Goal: Transaction & Acquisition: Register for event/course

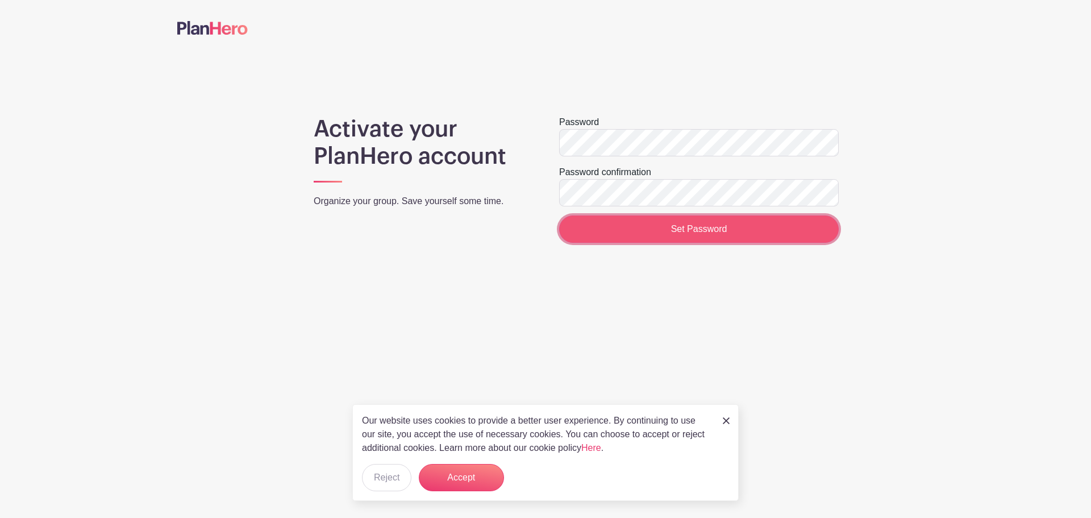
click at [701, 225] on input "Set Password" at bounding box center [699, 228] width 280 height 27
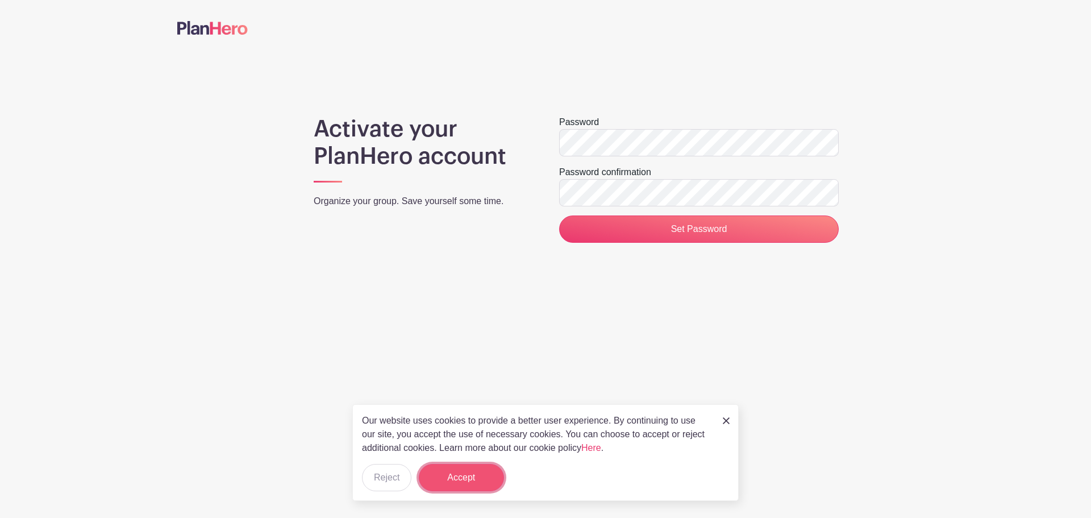
click at [469, 477] on button "Accept" at bounding box center [461, 477] width 85 height 27
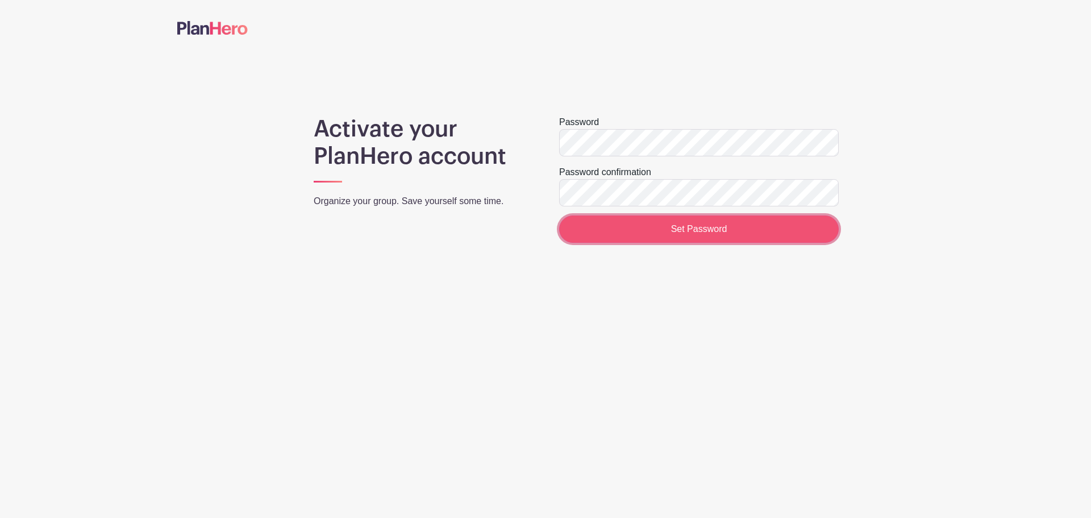
click at [699, 242] on input "Set Password" at bounding box center [699, 228] width 280 height 27
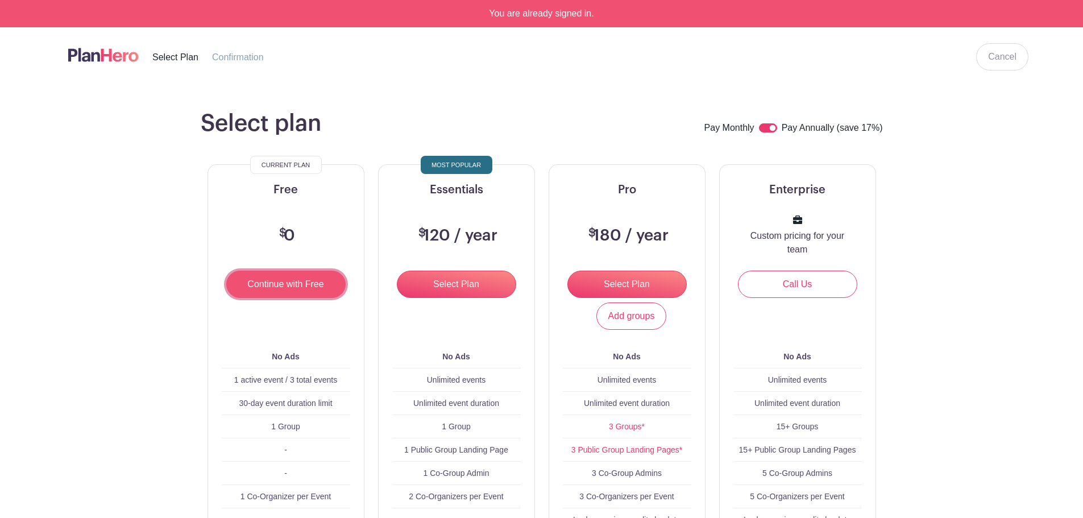
click at [300, 282] on input "Continue with Free" at bounding box center [285, 284] width 119 height 27
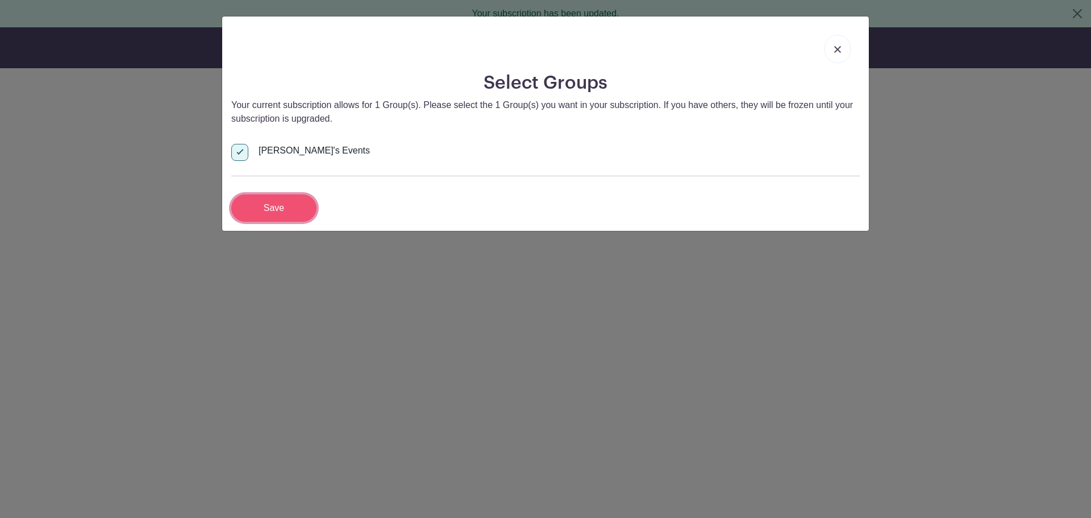
click at [280, 208] on input "Save" at bounding box center [273, 207] width 85 height 27
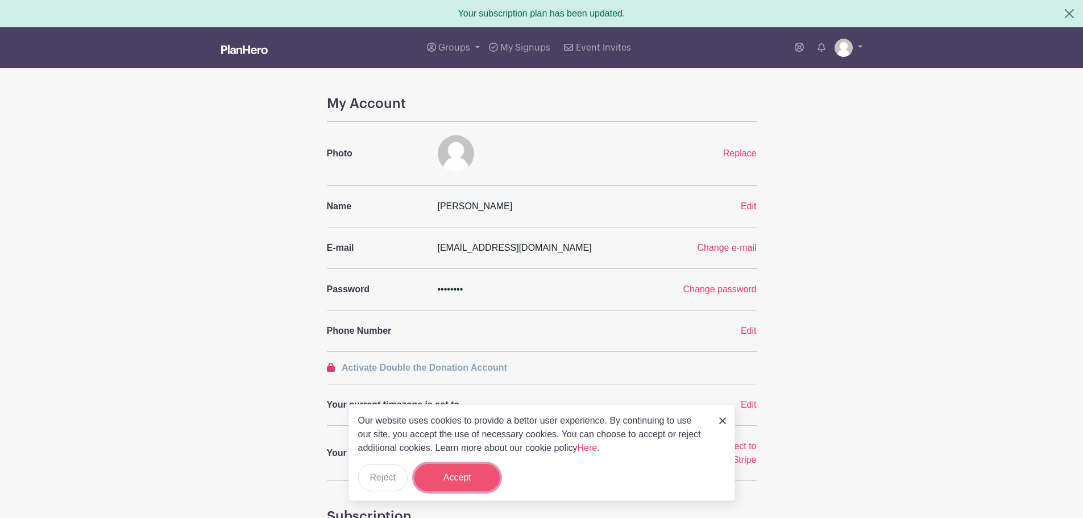
click at [446, 484] on button "Accept" at bounding box center [456, 477] width 85 height 27
click at [446, 484] on form "Accept" at bounding box center [456, 477] width 85 height 27
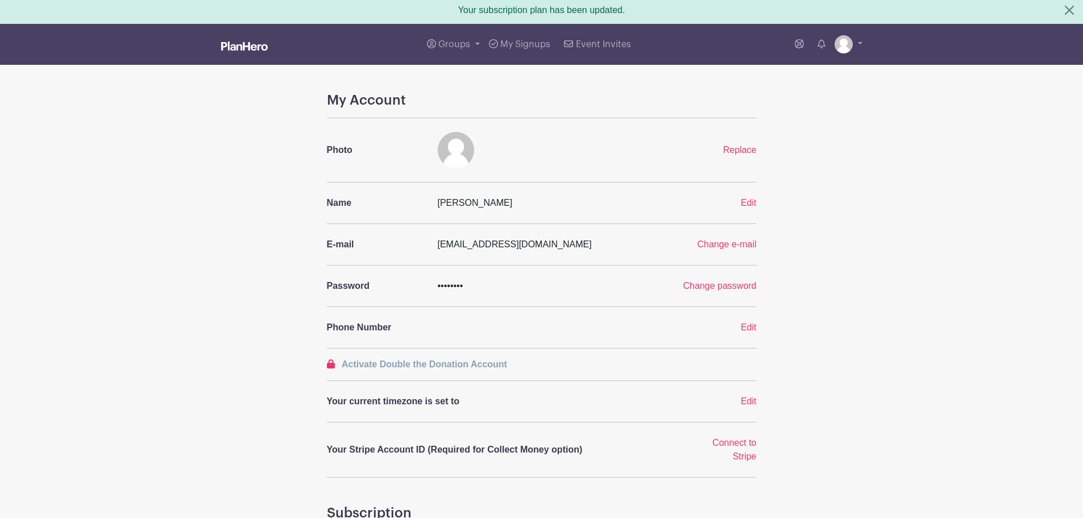
scroll to position [114, 0]
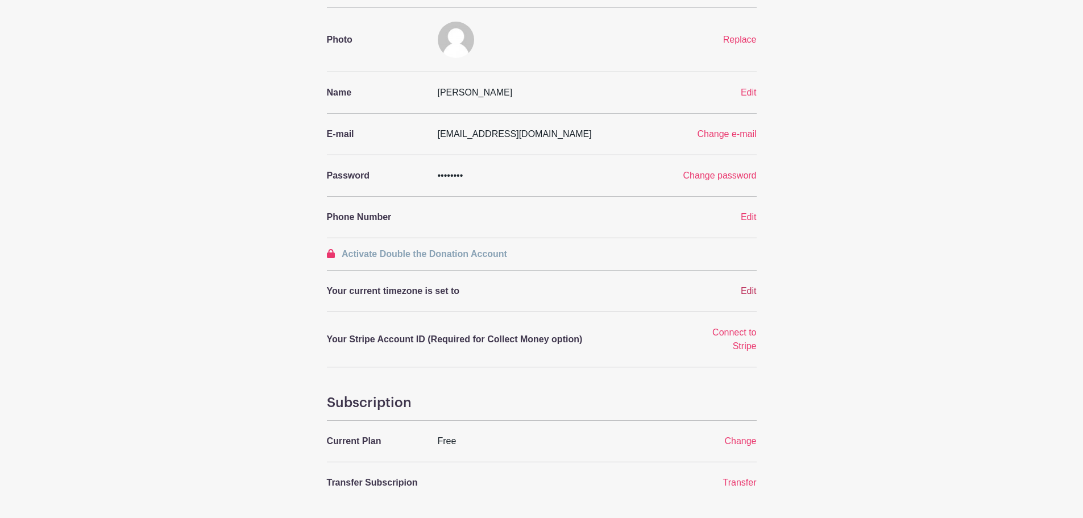
click at [743, 287] on span "Edit" at bounding box center [749, 291] width 16 height 10
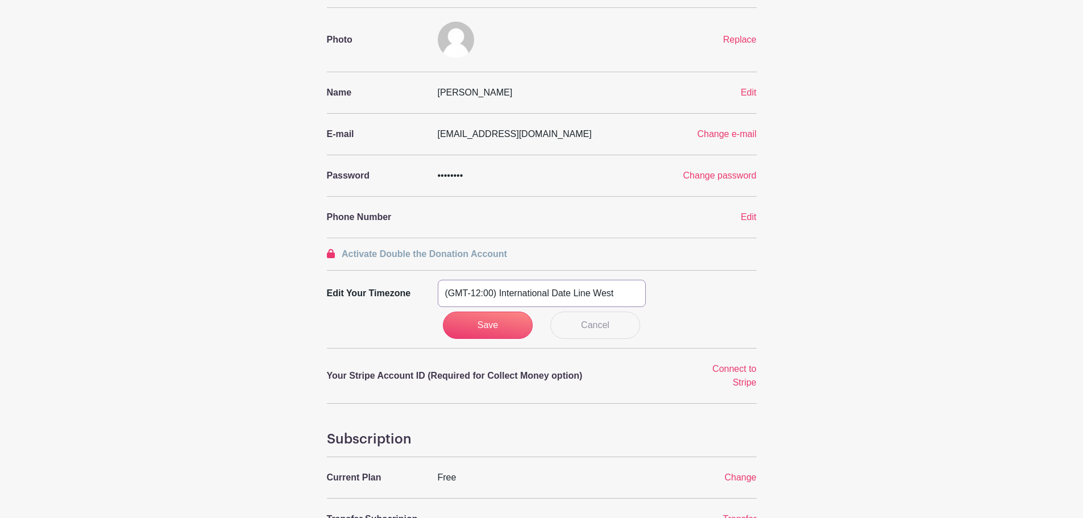
click at [541, 295] on select "(GMT-12:00) International Date Line West (GMT-11:00) American Samoa (GMT-11:00)…" at bounding box center [542, 293] width 208 height 27
select select "Central Time (US & Canada)"
click at [438, 280] on select "(GMT-12:00) International Date Line West (GMT-11:00) American Samoa (GMT-11:00)…" at bounding box center [542, 293] width 208 height 27
click at [503, 321] on input "Save" at bounding box center [488, 324] width 90 height 27
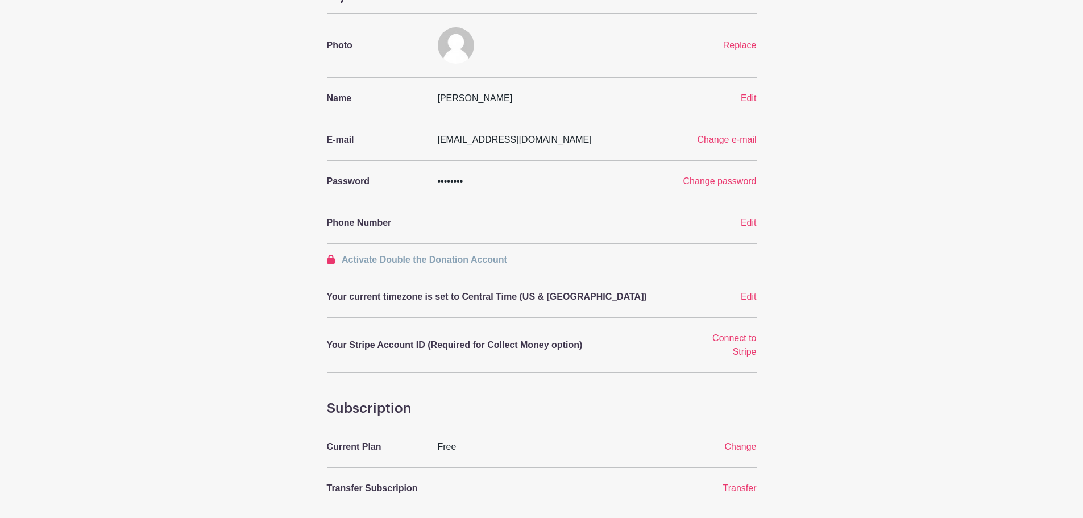
scroll to position [0, 0]
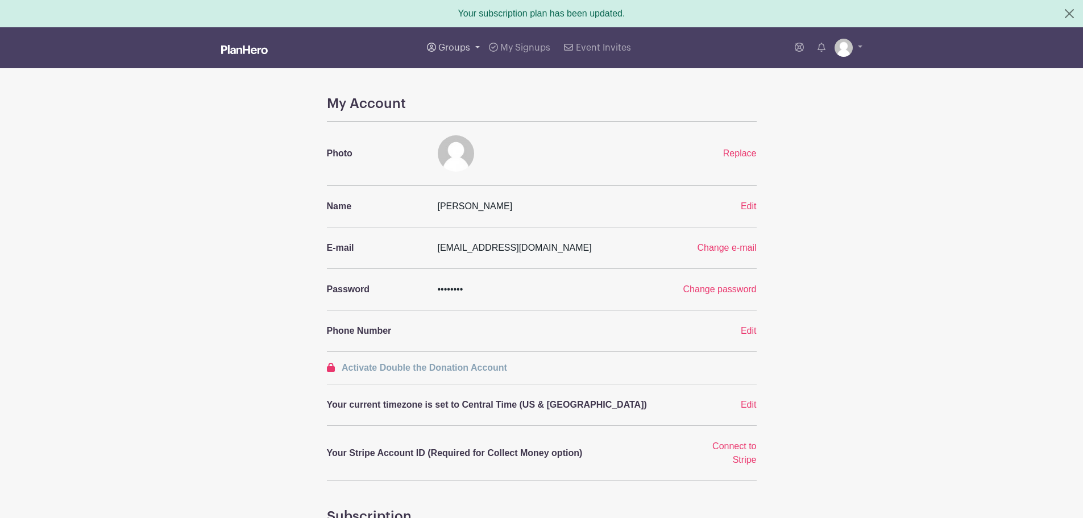
click at [458, 47] on span "Groups" at bounding box center [454, 47] width 32 height 9
click at [462, 82] on span "All Groups" at bounding box center [472, 86] width 44 height 13
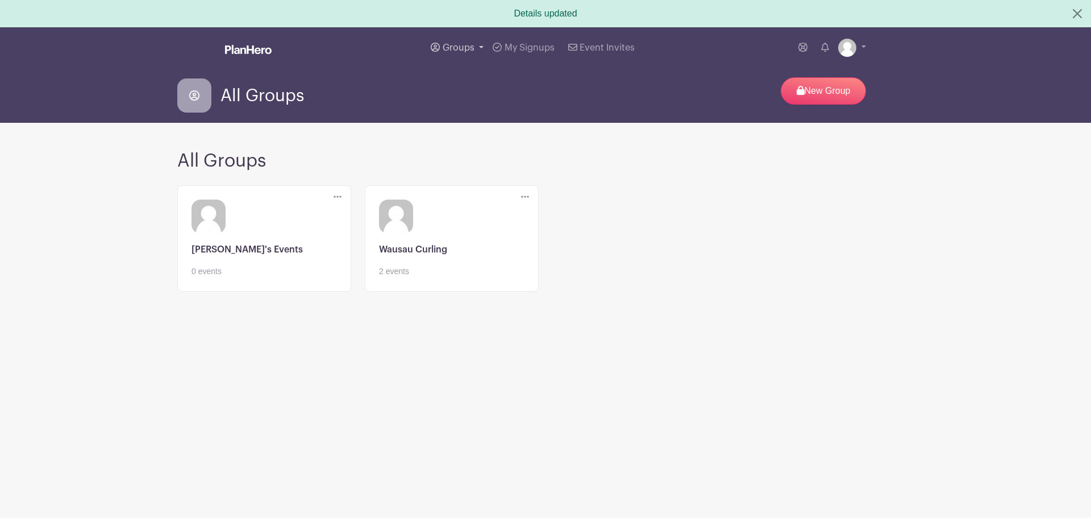
click at [455, 45] on span "Groups" at bounding box center [459, 47] width 32 height 9
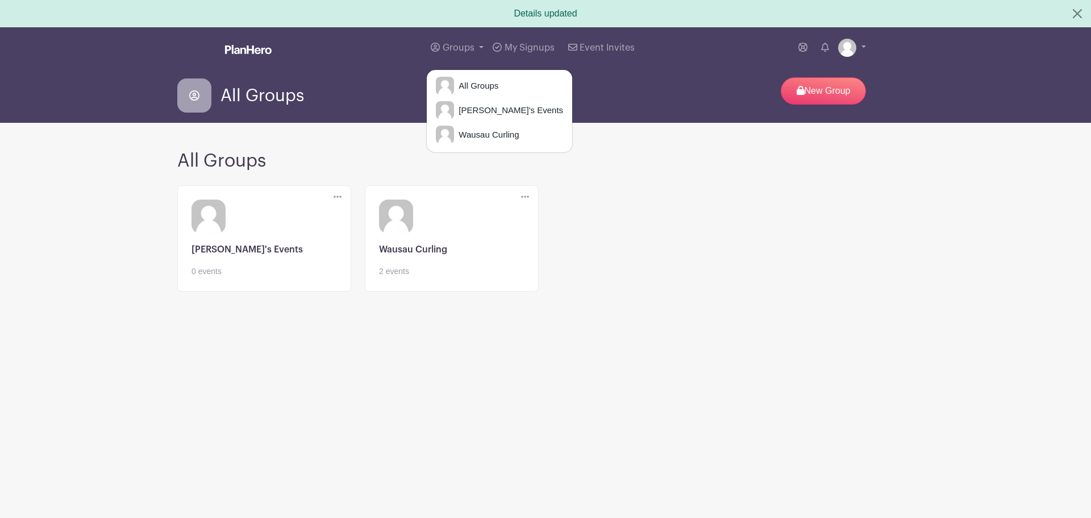
click at [426, 277] on link at bounding box center [451, 277] width 145 height 0
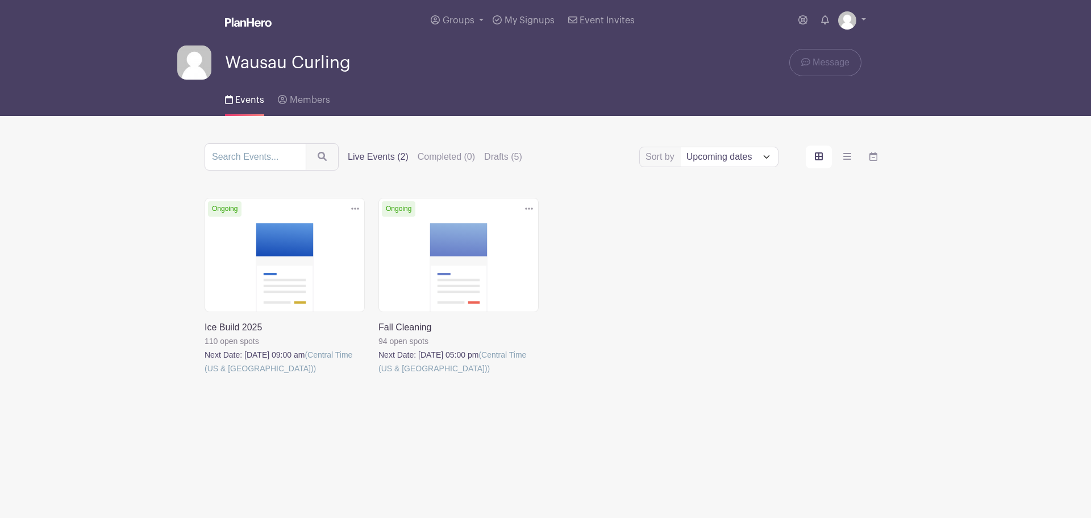
click at [379, 375] on link at bounding box center [379, 375] width 0 height 0
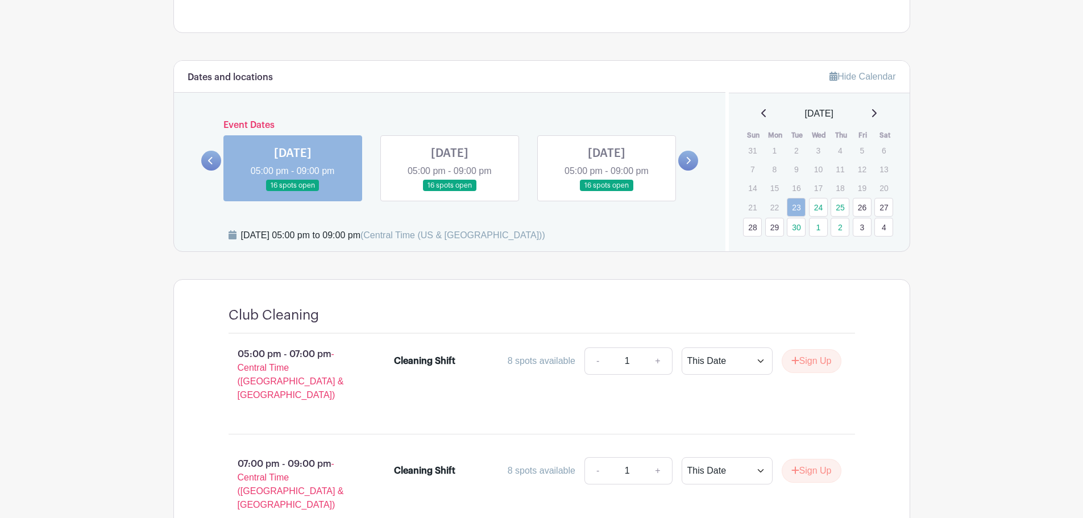
scroll to position [373, 0]
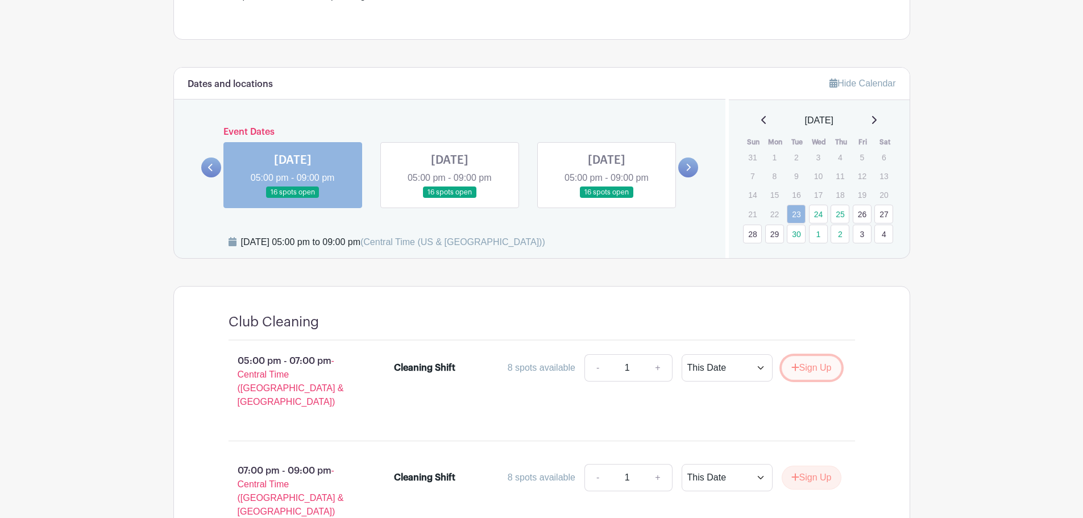
click at [804, 365] on button "Sign Up" at bounding box center [811, 368] width 60 height 24
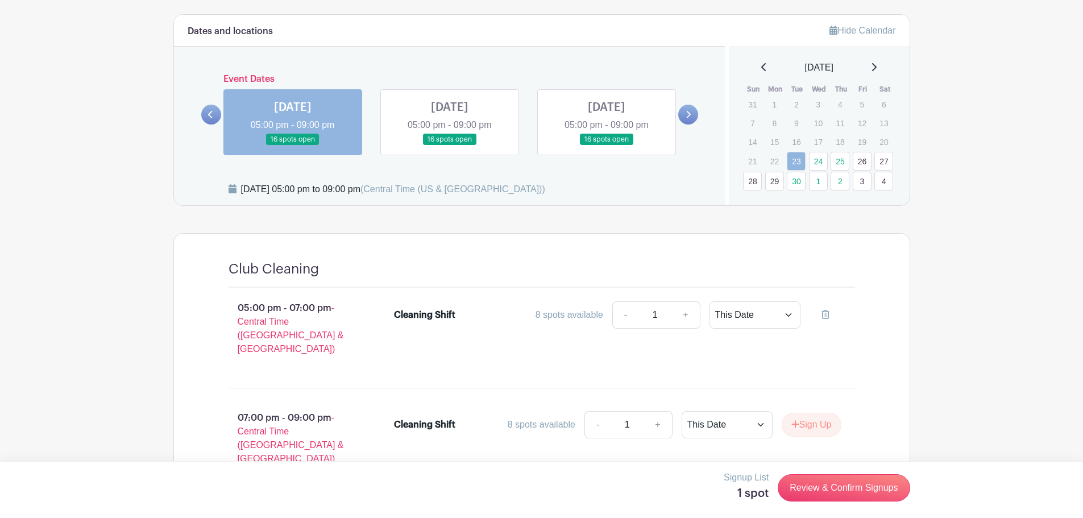
scroll to position [487, 0]
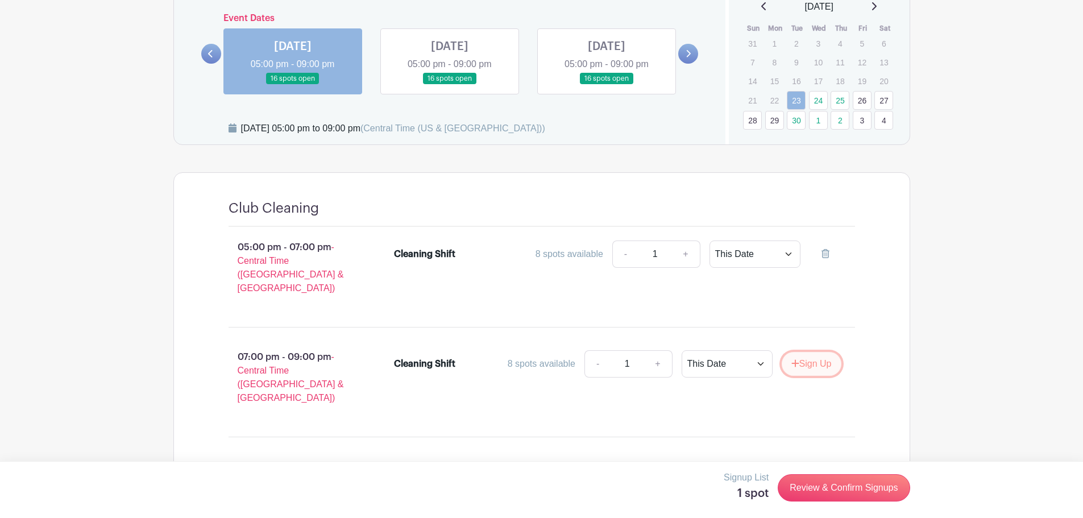
click at [818, 352] on button "Sign Up" at bounding box center [811, 364] width 60 height 24
click at [820, 350] on link at bounding box center [825, 363] width 32 height 27
click at [759, 350] on select "This Date Select Dates" at bounding box center [754, 363] width 91 height 27
select select "select_dates"
click at [709, 350] on select "This Date Select Dates" at bounding box center [754, 363] width 91 height 27
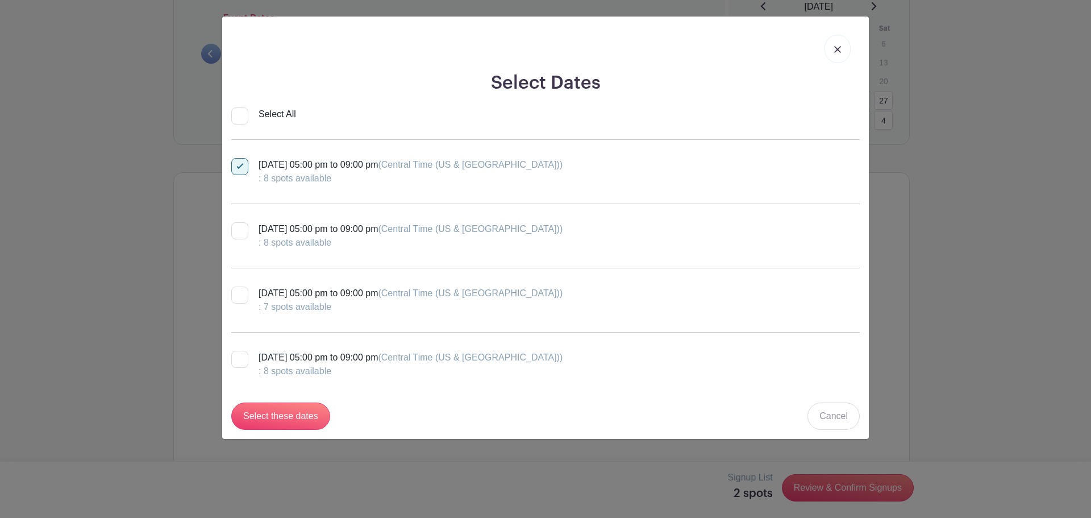
drag, startPoint x: 239, startPoint y: 232, endPoint x: 240, endPoint y: 184, distance: 48.3
click at [239, 231] on div at bounding box center [239, 230] width 17 height 17
click at [239, 230] on input "Wednesday, September 24, 2025 at 05:00 pm to 09:00 pm (Central Time (US & Canad…" at bounding box center [234, 225] width 7 height 7
checkbox input "true"
click at [242, 162] on div at bounding box center [239, 166] width 17 height 17
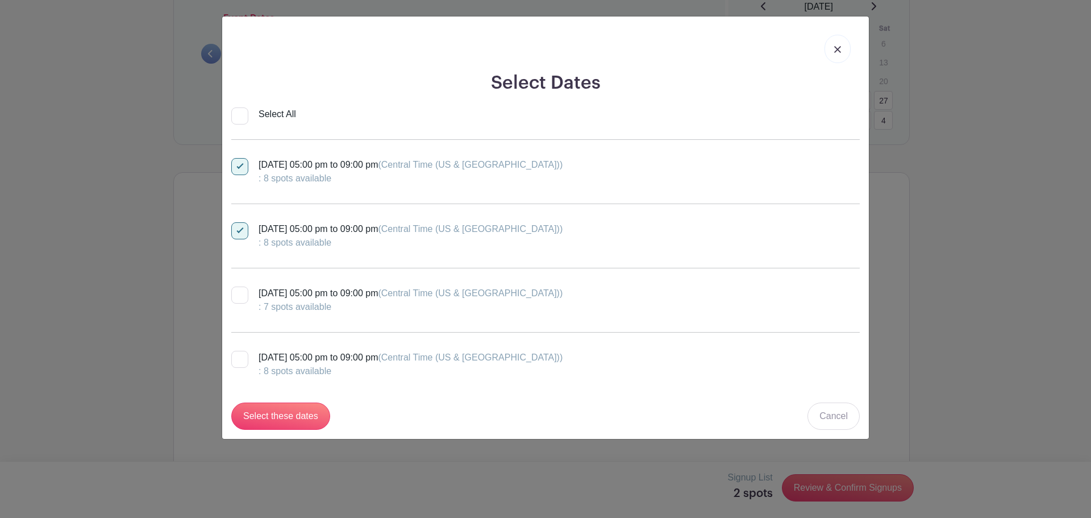
click at [239, 162] on input "Tuesday, September 23, 2025 at 05:00 pm to 09:00 pm (Central Time (US & Canada)…" at bounding box center [234, 161] width 7 height 7
checkbox input "false"
click at [304, 419] on input "Select these dates" at bounding box center [280, 415] width 99 height 27
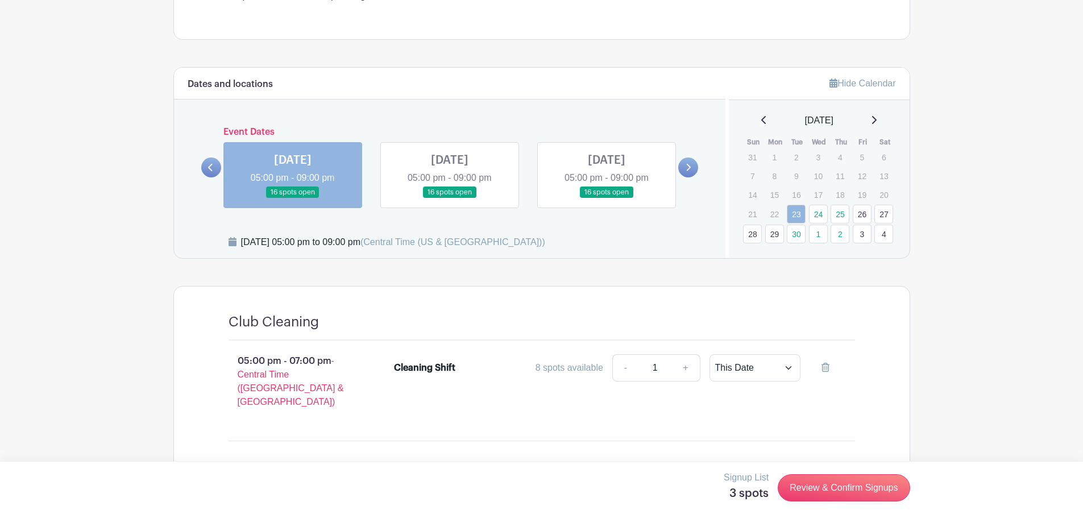
scroll to position [430, 0]
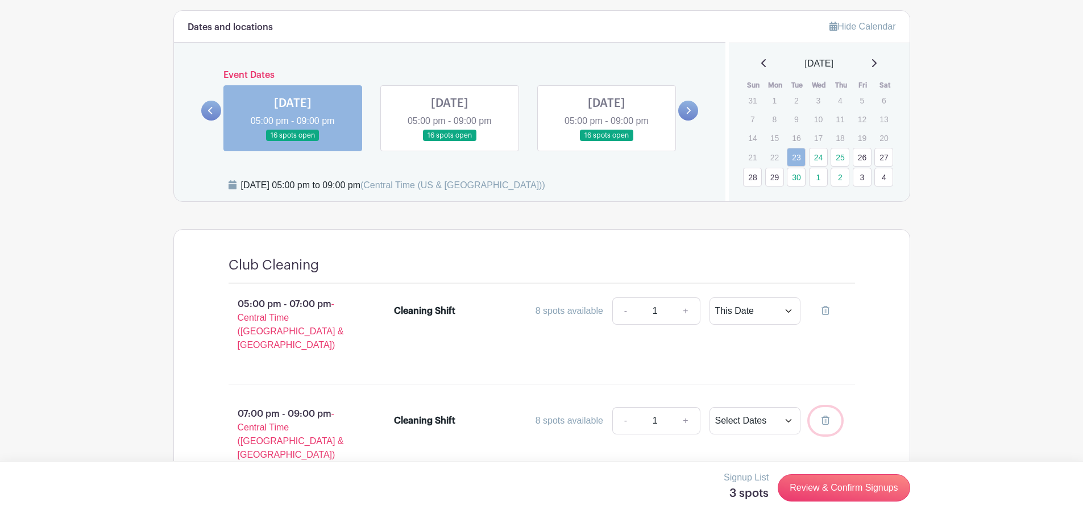
click at [813, 407] on link at bounding box center [825, 420] width 32 height 27
click at [828, 311] on icon at bounding box center [825, 310] width 8 height 9
click at [825, 415] on icon at bounding box center [825, 419] width 8 height 9
click at [628, 409] on link "-" at bounding box center [625, 420] width 26 height 27
click at [824, 415] on icon at bounding box center [825, 419] width 8 height 9
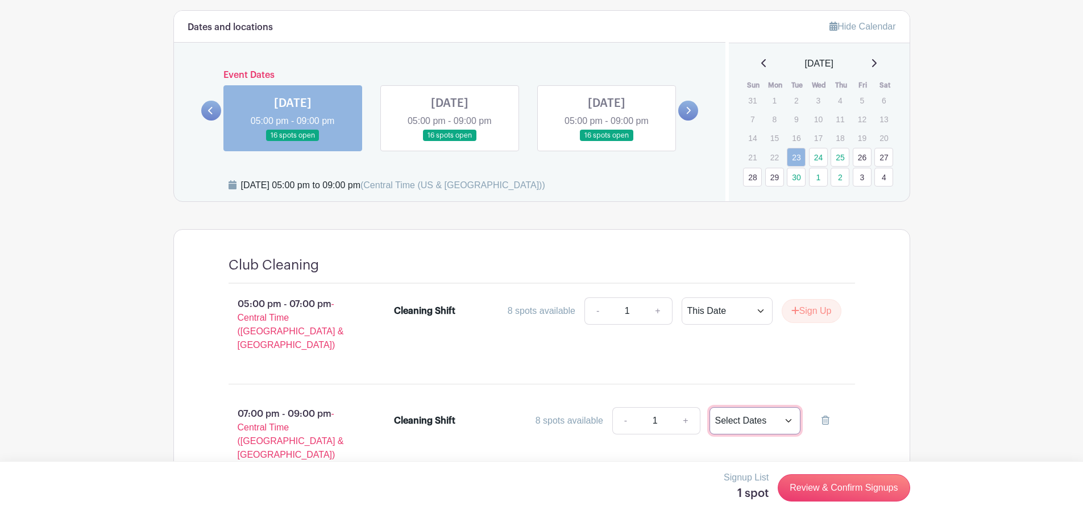
click at [746, 407] on select "This Date Select Dates" at bounding box center [754, 420] width 91 height 27
select select "this_date"
click at [709, 407] on select "This Date Select Dates" at bounding box center [754, 420] width 91 height 27
click at [817, 311] on button "Sign Up" at bounding box center [811, 311] width 60 height 24
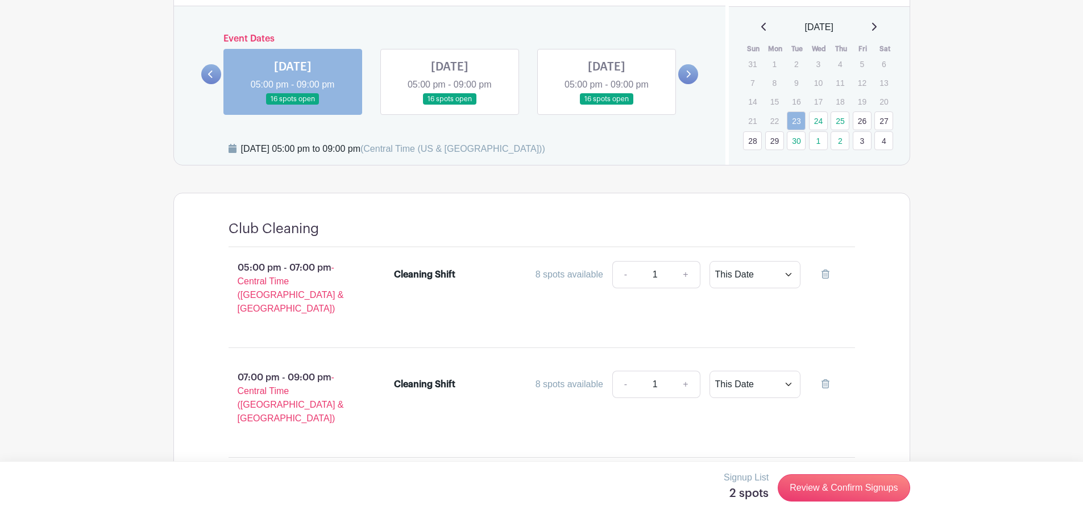
scroll to position [487, 0]
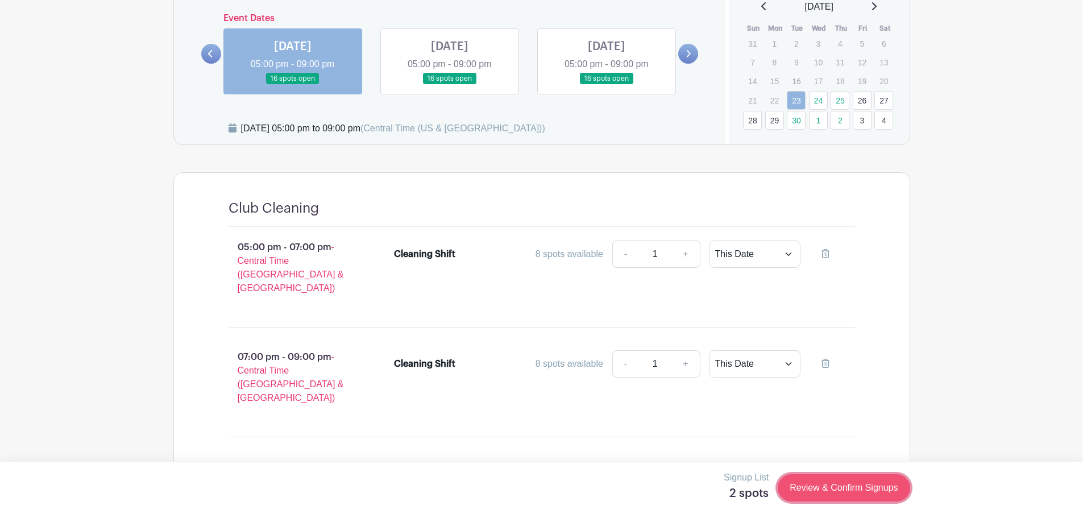
click at [829, 485] on link "Review & Confirm Signups" at bounding box center [844, 487] width 132 height 27
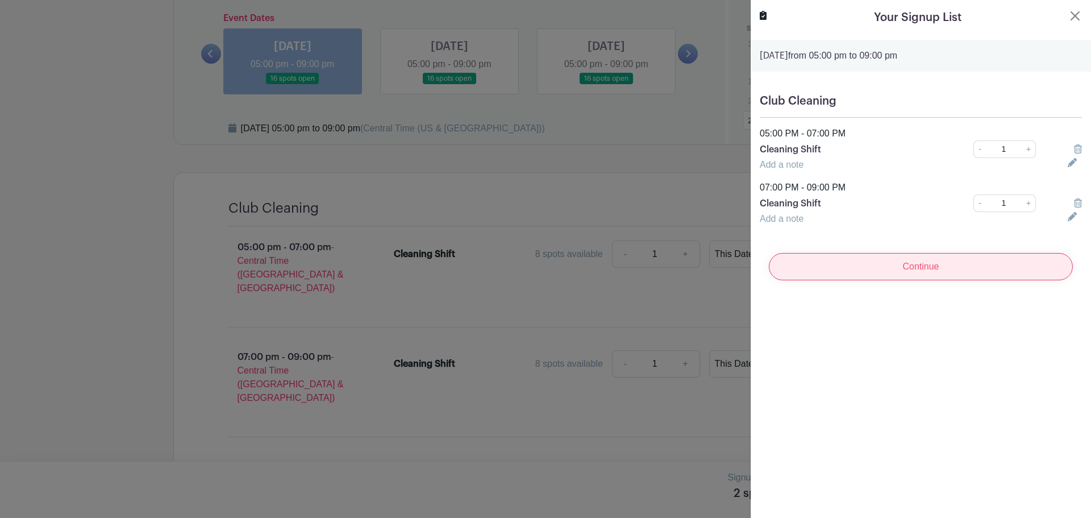
click at [911, 271] on input "Continue" at bounding box center [921, 266] width 304 height 27
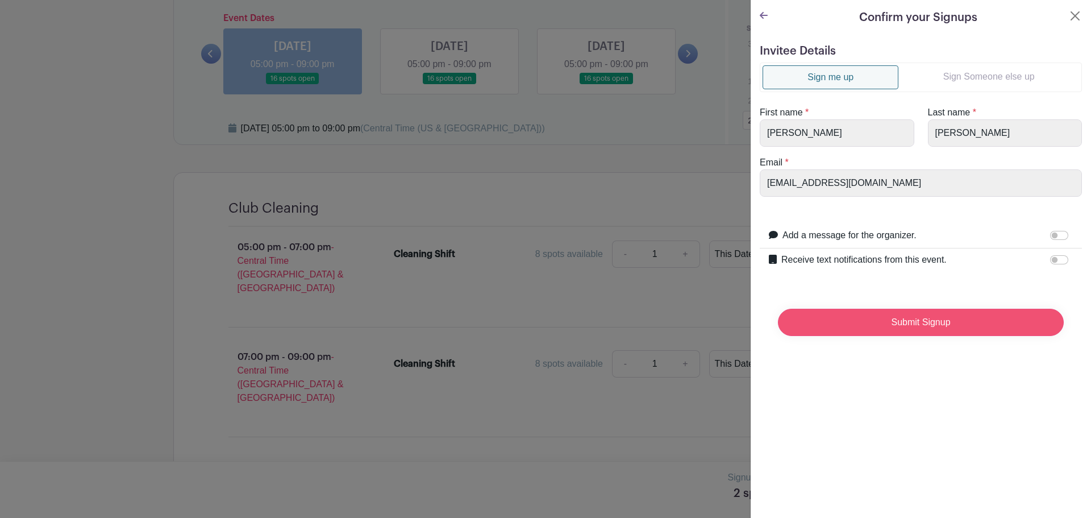
click at [908, 325] on input "Submit Signup" at bounding box center [921, 322] width 286 height 27
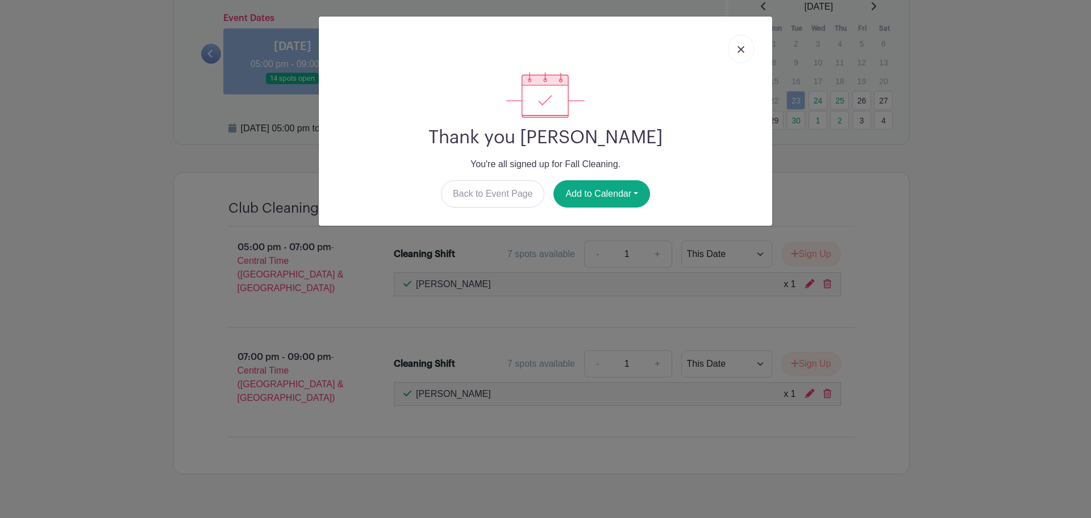
click at [743, 52] on img at bounding box center [741, 49] width 7 height 7
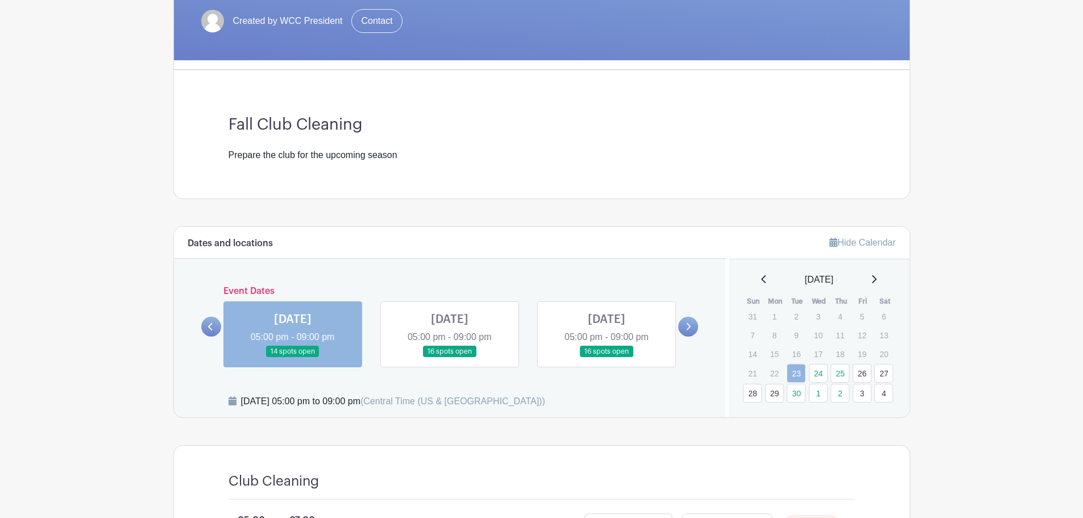
scroll to position [328, 0]
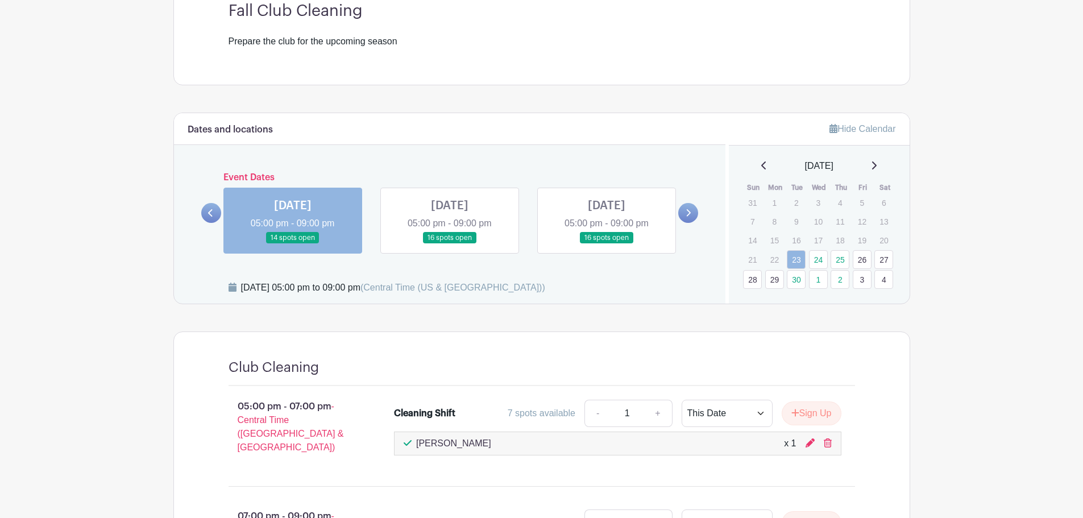
click at [207, 213] on link at bounding box center [211, 213] width 20 height 20
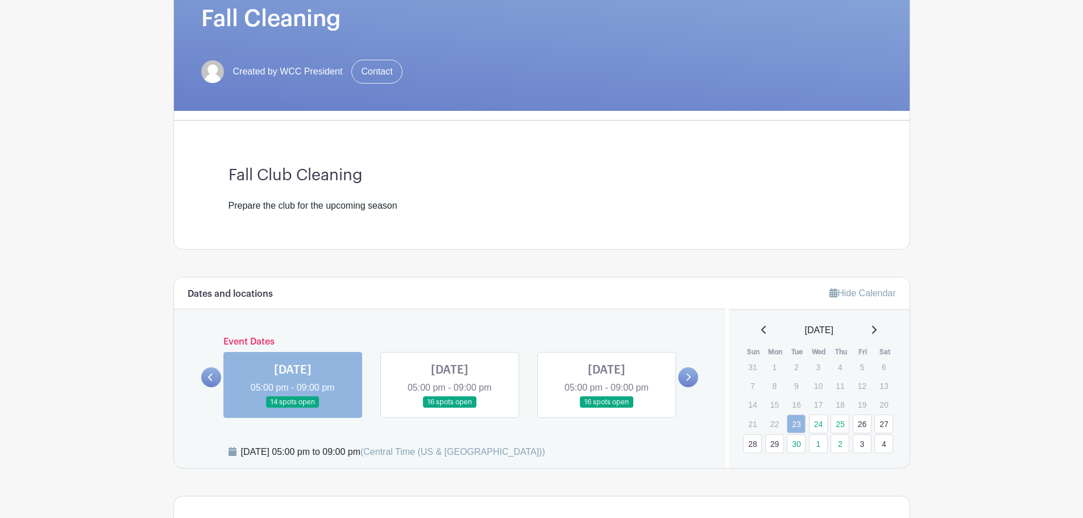
scroll to position [157, 0]
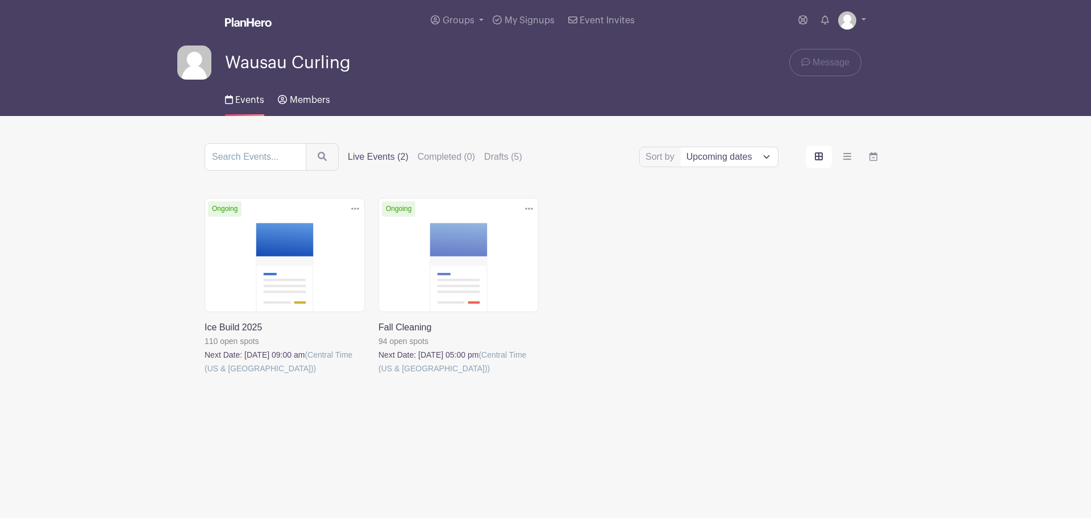
click at [296, 98] on span "Members" at bounding box center [310, 99] width 40 height 9
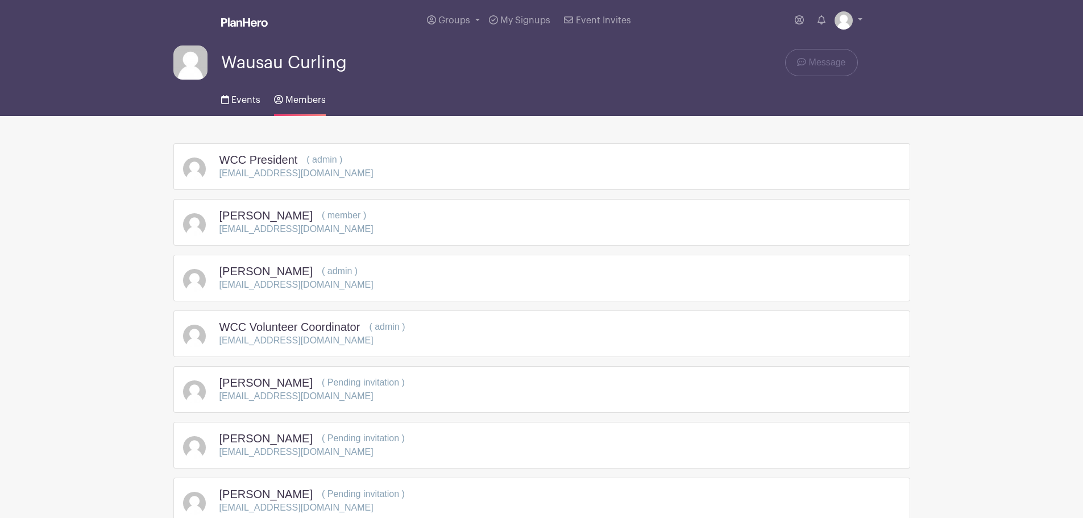
click at [244, 97] on span "Events" at bounding box center [245, 99] width 29 height 9
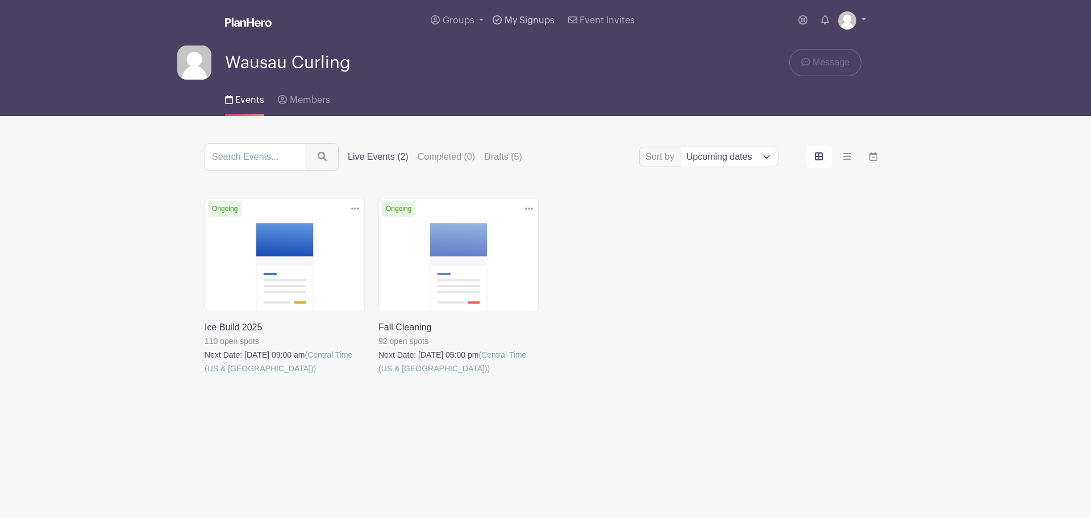
click at [525, 19] on span "My Signups" at bounding box center [530, 20] width 50 height 9
